Goal: Task Accomplishment & Management: Use online tool/utility

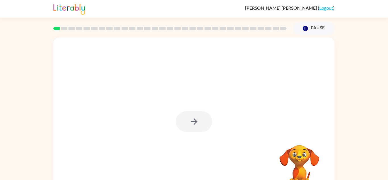
click at [192, 120] on div at bounding box center [194, 121] width 36 height 21
click at [196, 125] on icon "button" at bounding box center [194, 121] width 10 height 10
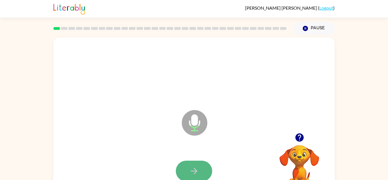
click at [192, 171] on icon "button" at bounding box center [194, 171] width 10 height 10
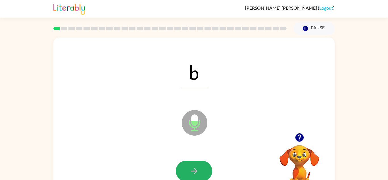
click at [192, 171] on icon "button" at bounding box center [194, 171] width 10 height 10
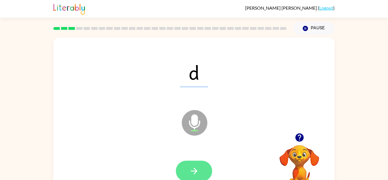
click at [192, 169] on icon "button" at bounding box center [194, 171] width 10 height 10
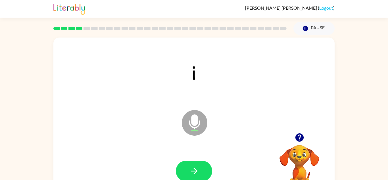
click at [192, 169] on icon "button" at bounding box center [194, 171] width 10 height 10
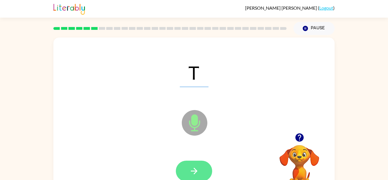
click at [195, 167] on icon "button" at bounding box center [194, 171] width 10 height 10
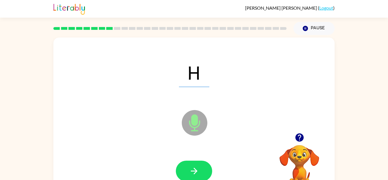
click at [195, 167] on icon "button" at bounding box center [194, 171] width 10 height 10
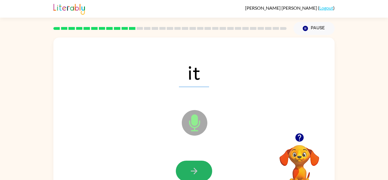
click at [195, 167] on icon "button" at bounding box center [194, 171] width 10 height 10
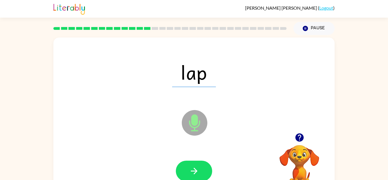
click at [195, 167] on icon "button" at bounding box center [194, 171] width 10 height 10
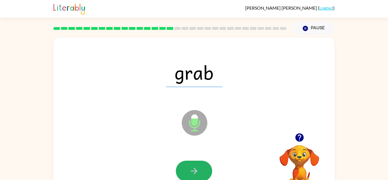
click at [195, 167] on icon "button" at bounding box center [194, 171] width 10 height 10
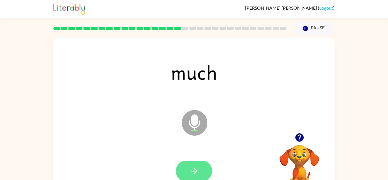
click at [186, 166] on button "button" at bounding box center [194, 170] width 36 height 21
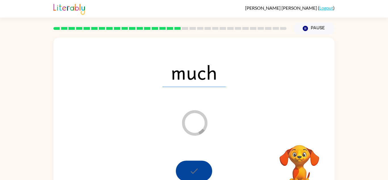
click at [186, 166] on div at bounding box center [194, 170] width 36 height 21
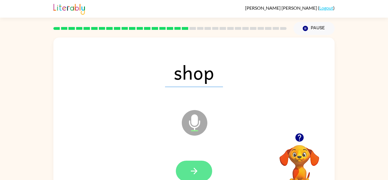
click at [186, 166] on button "button" at bounding box center [194, 170] width 36 height 21
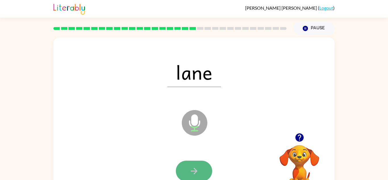
click at [186, 166] on button "button" at bounding box center [194, 170] width 36 height 21
click at [187, 169] on button "button" at bounding box center [194, 170] width 36 height 21
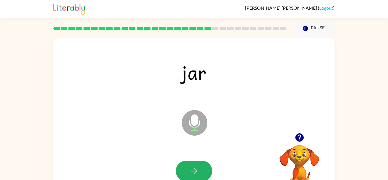
click at [187, 169] on button "button" at bounding box center [194, 170] width 36 height 21
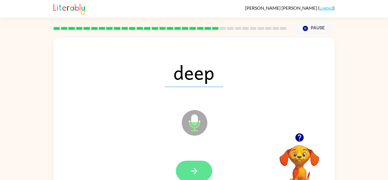
click at [187, 169] on button "button" at bounding box center [194, 170] width 36 height 21
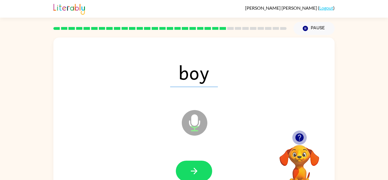
click at [299, 141] on icon "button" at bounding box center [299, 137] width 8 height 8
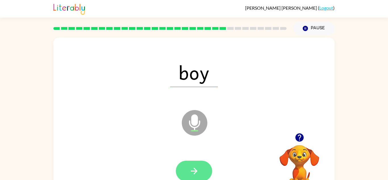
click at [197, 164] on button "button" at bounding box center [194, 170] width 36 height 21
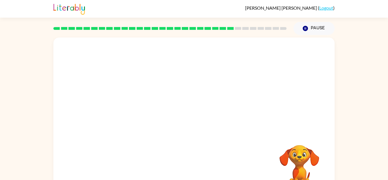
click at [197, 164] on div "Your browser must support playing .mp4 files to use Literably. Please try using…" at bounding box center [193, 118] width 281 height 162
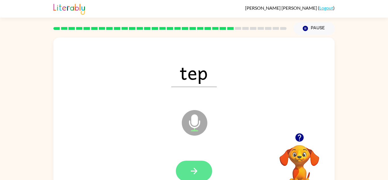
click at [186, 162] on button "button" at bounding box center [194, 170] width 36 height 21
click at [196, 172] on icon "button" at bounding box center [194, 171] width 10 height 10
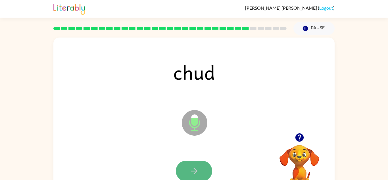
click at [197, 173] on icon "button" at bounding box center [194, 171] width 10 height 10
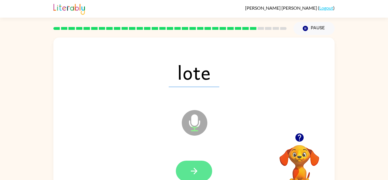
click at [197, 173] on icon "button" at bounding box center [194, 171] width 10 height 10
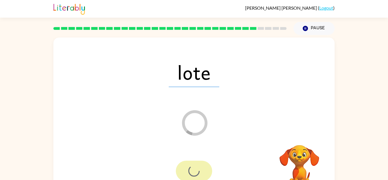
click at [197, 173] on div at bounding box center [194, 170] width 36 height 21
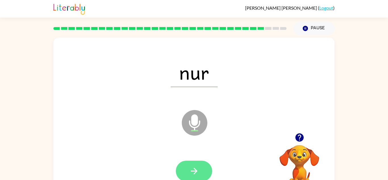
click at [202, 176] on button "button" at bounding box center [194, 170] width 36 height 21
